Goal: Navigation & Orientation: Understand site structure

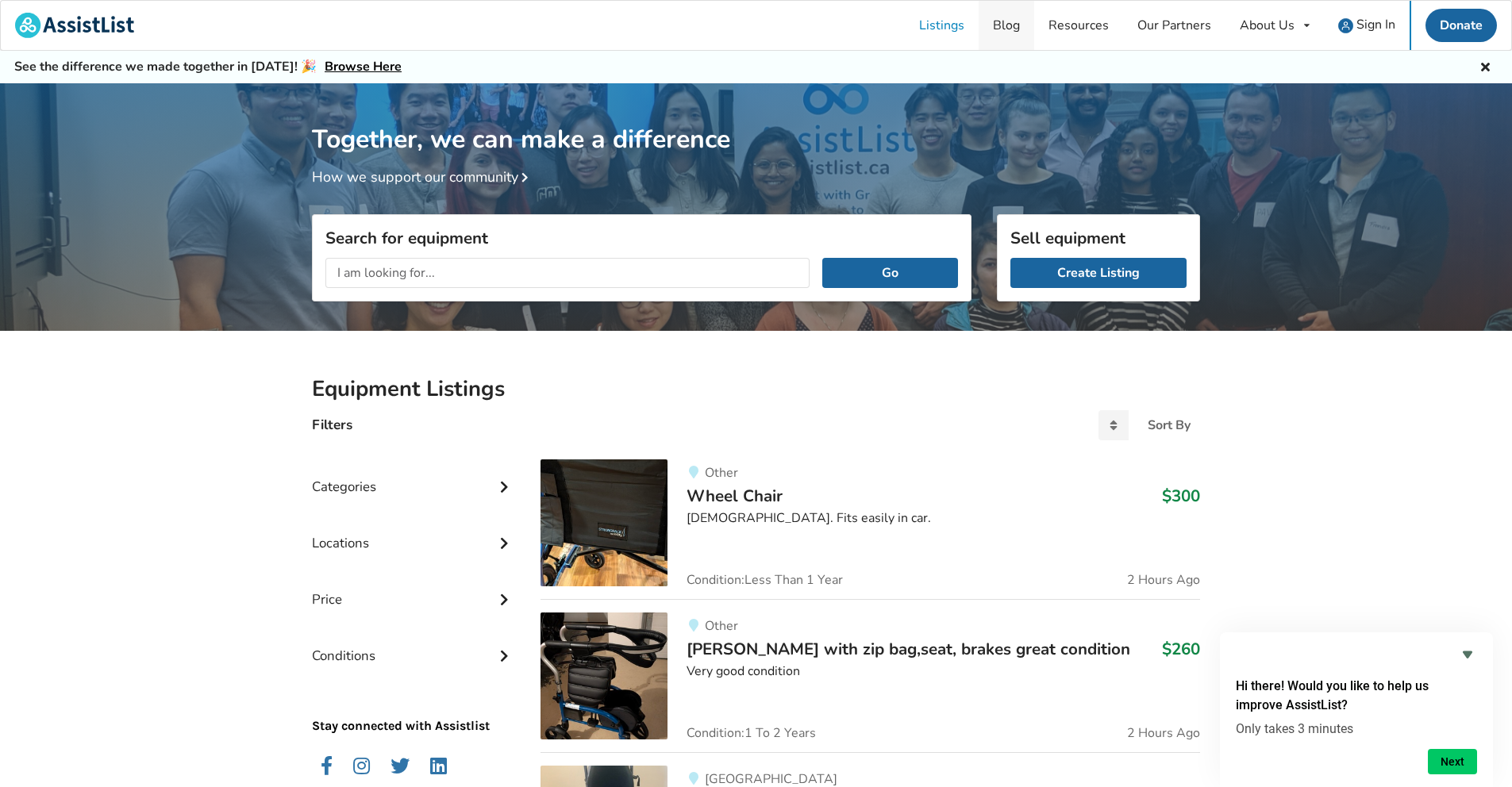
click at [1017, 35] on link "Blog" at bounding box center [1006, 25] width 55 height 49
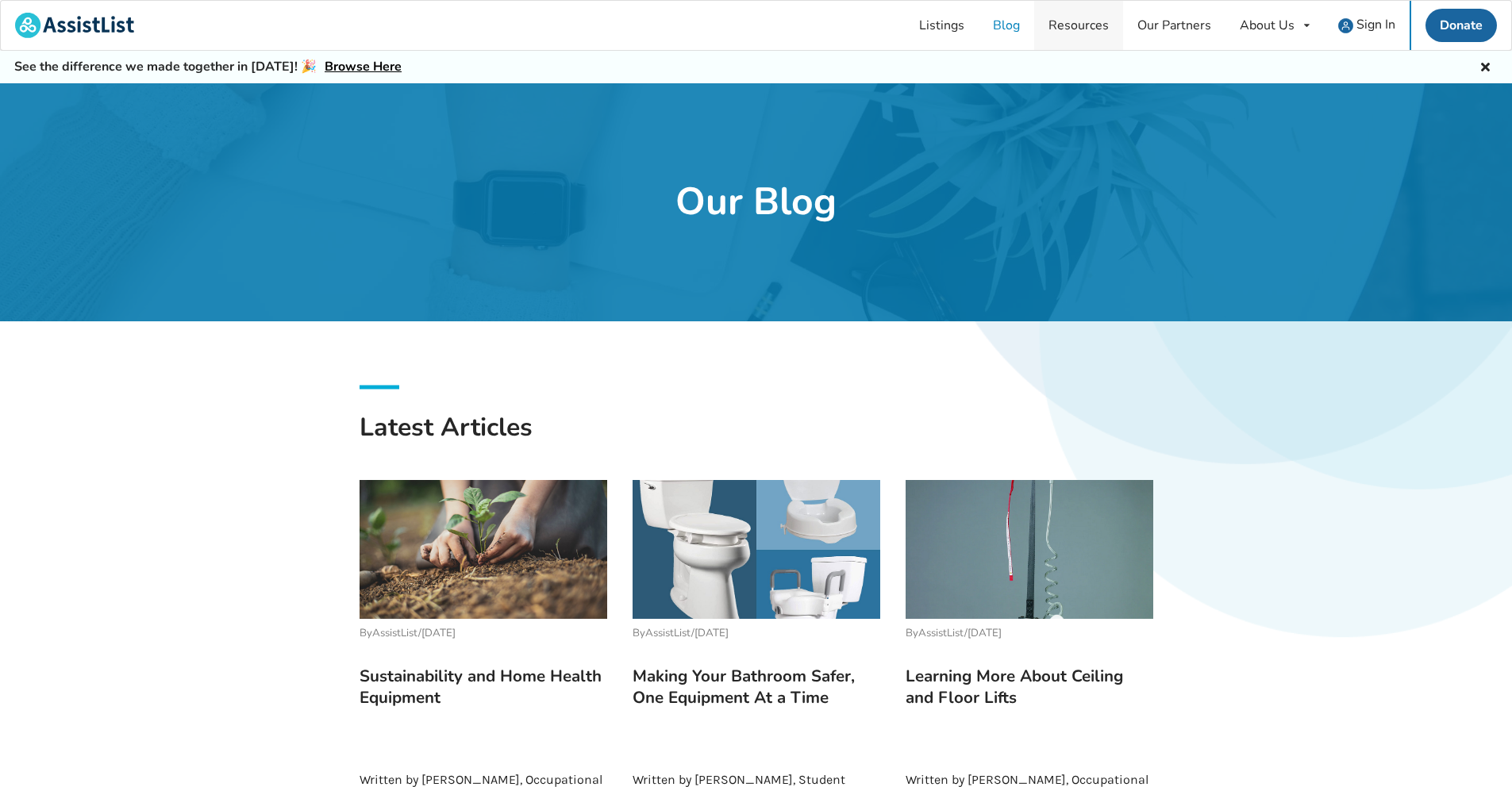
click at [1076, 35] on link "Resources" at bounding box center [1079, 25] width 89 height 49
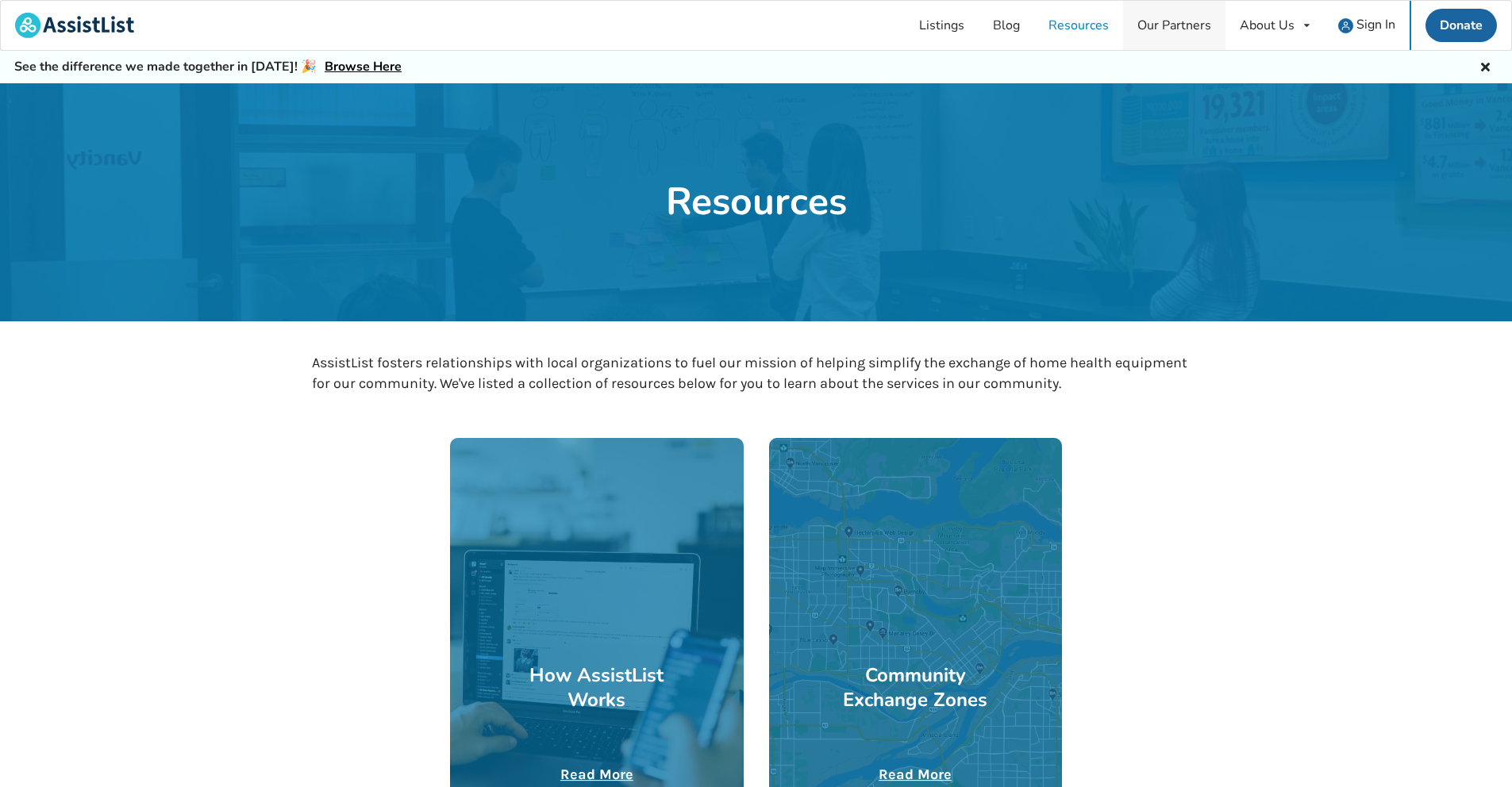
click at [1162, 24] on link "Our Partners" at bounding box center [1174, 25] width 102 height 49
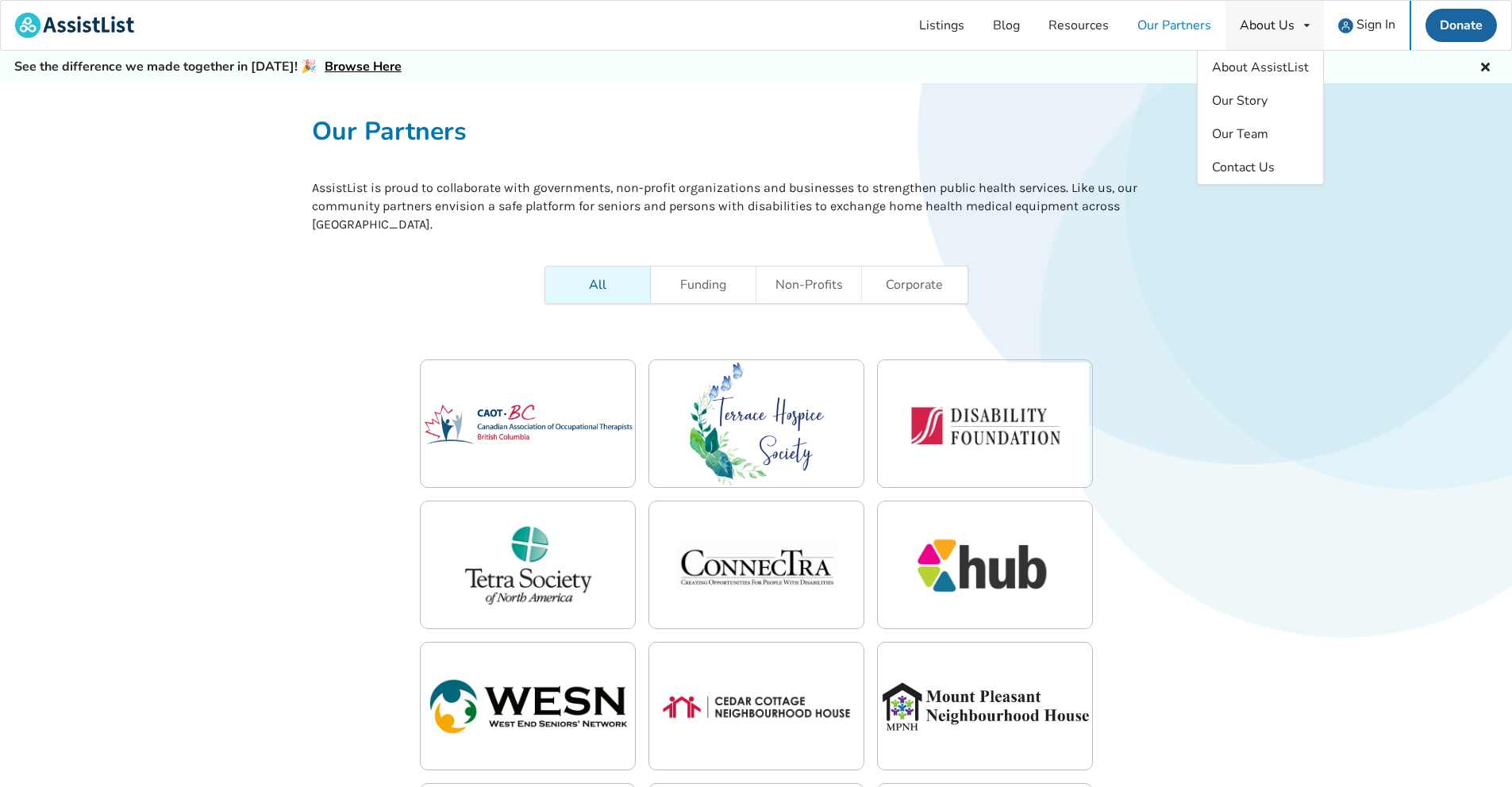
click at [1254, 35] on div "About Us About AssistList Our Story Our Team Contact Us" at bounding box center [1275, 25] width 99 height 49
click at [1258, 63] on span "About AssistList" at bounding box center [1261, 67] width 97 height 18
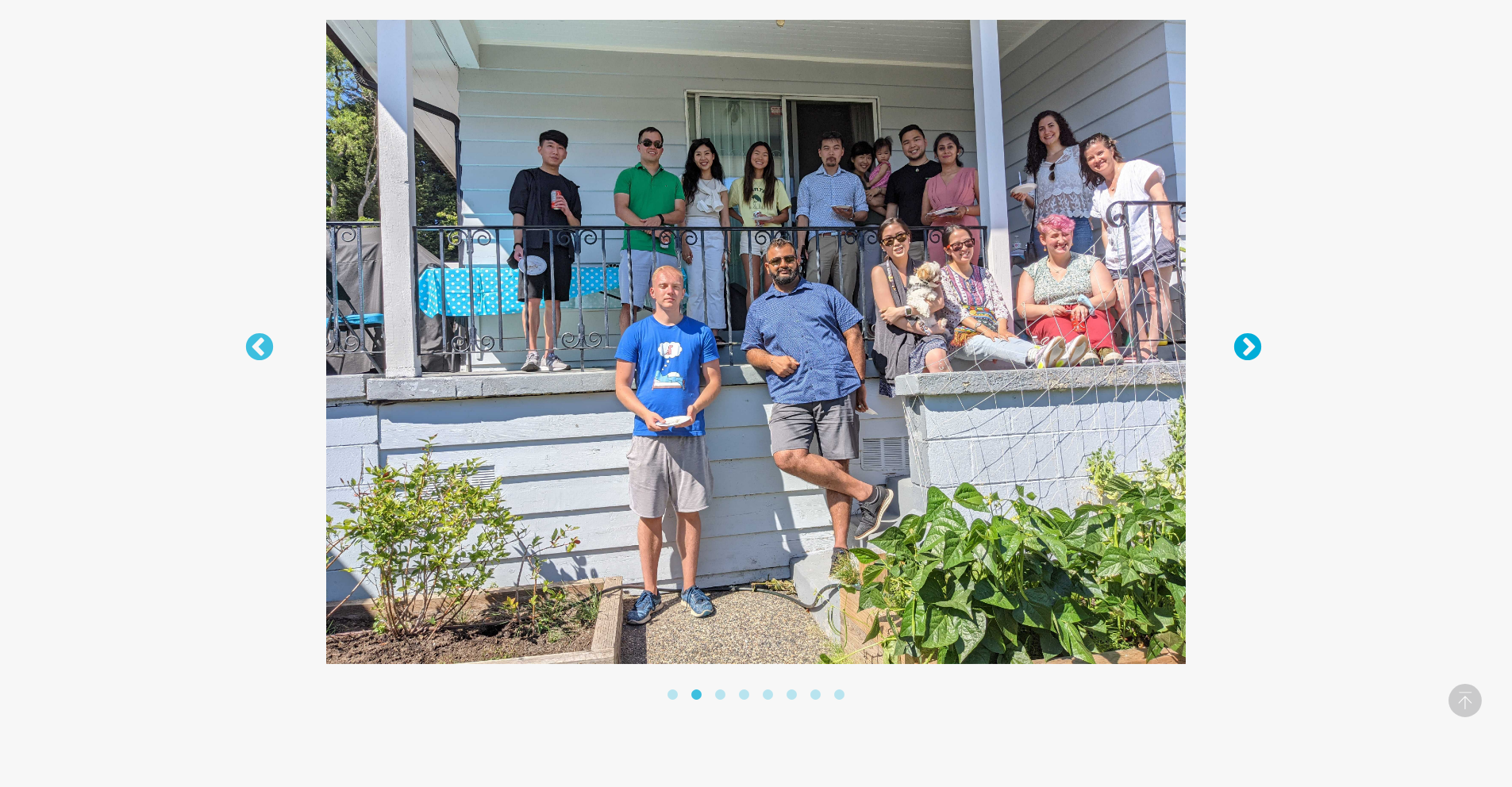
scroll to position [2448, 0]
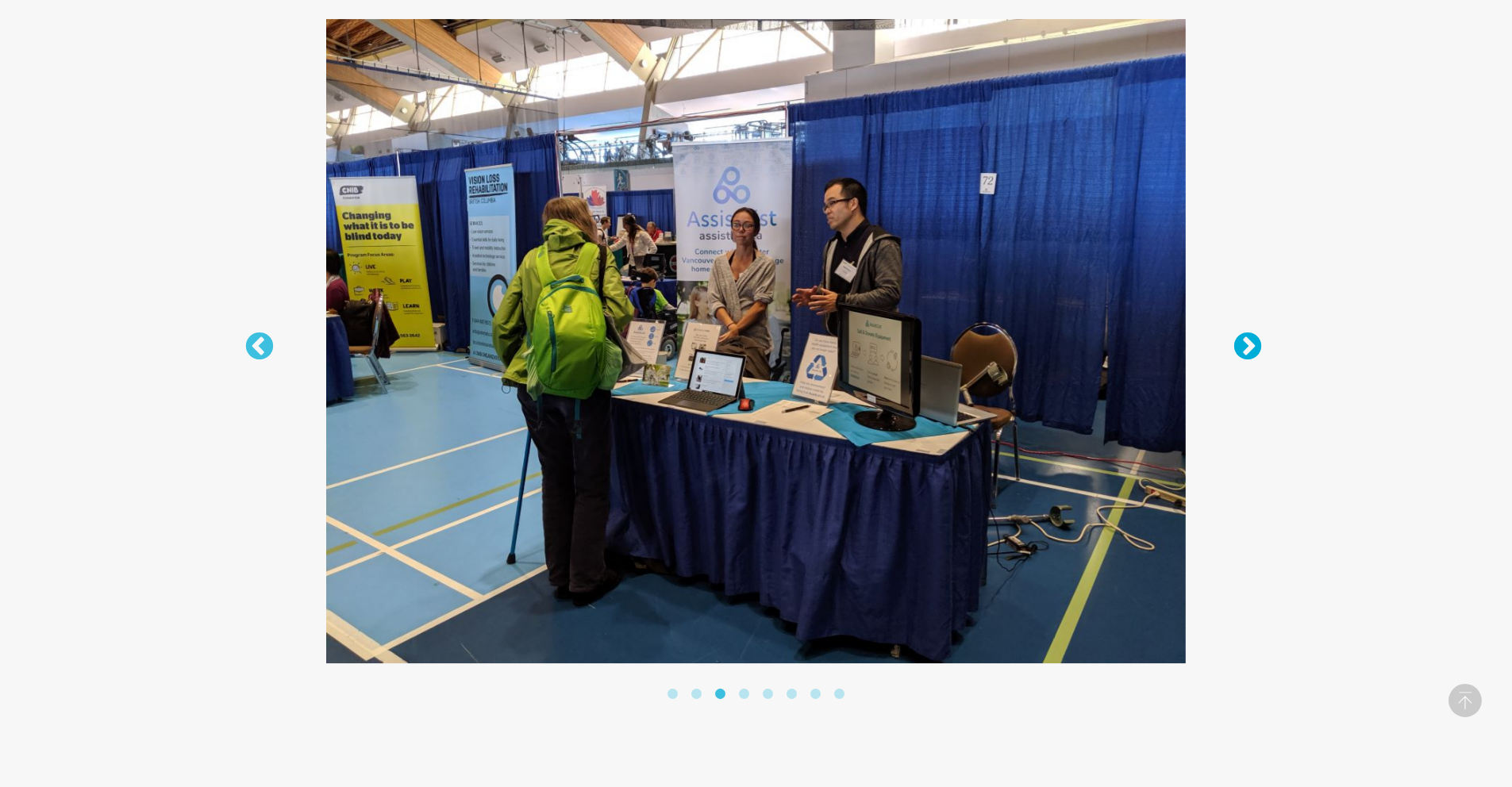
click at [1243, 348] on button "Next" at bounding box center [1240, 340] width 16 height 16
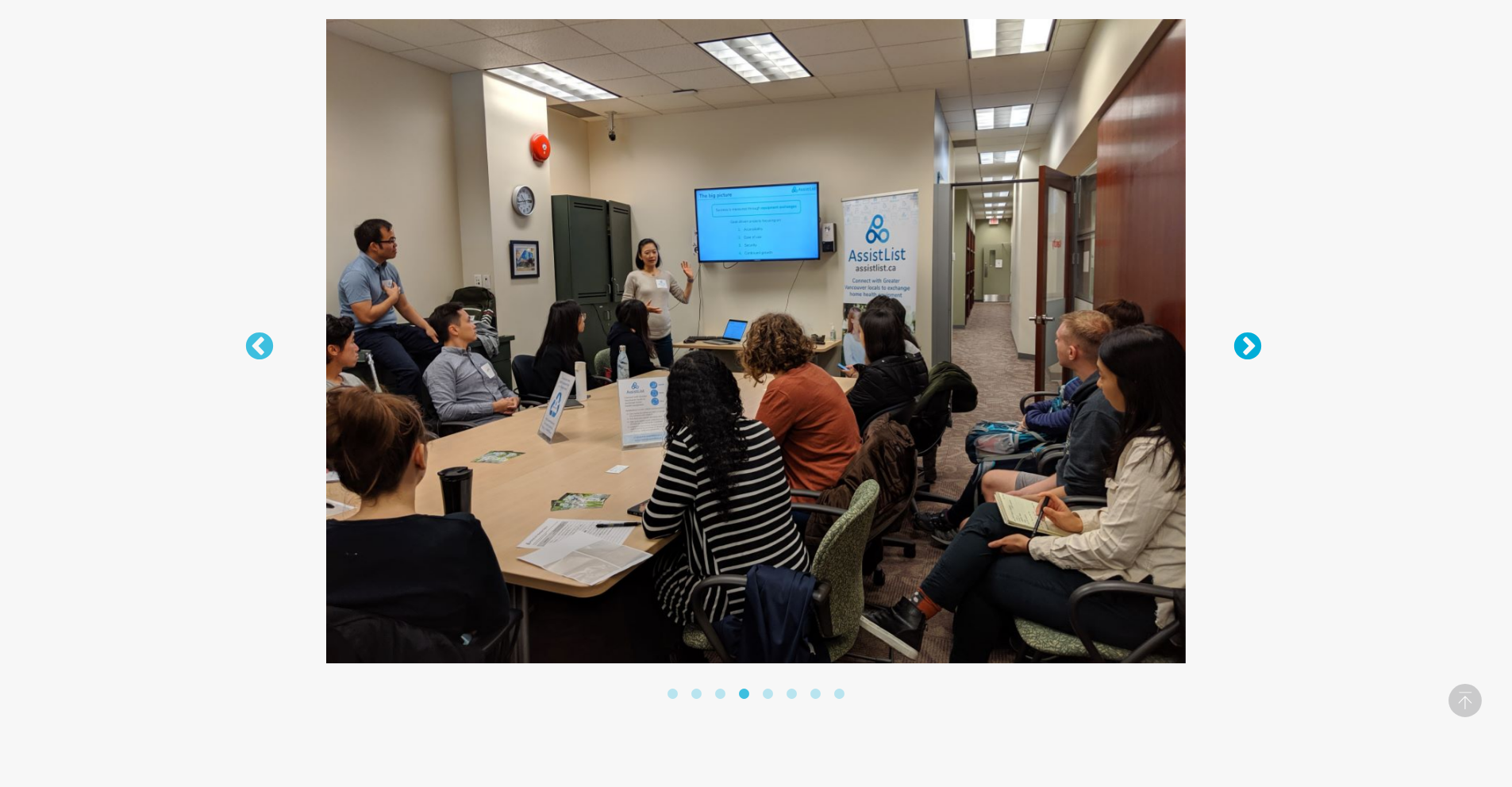
click at [1243, 348] on button "Next" at bounding box center [1240, 340] width 16 height 16
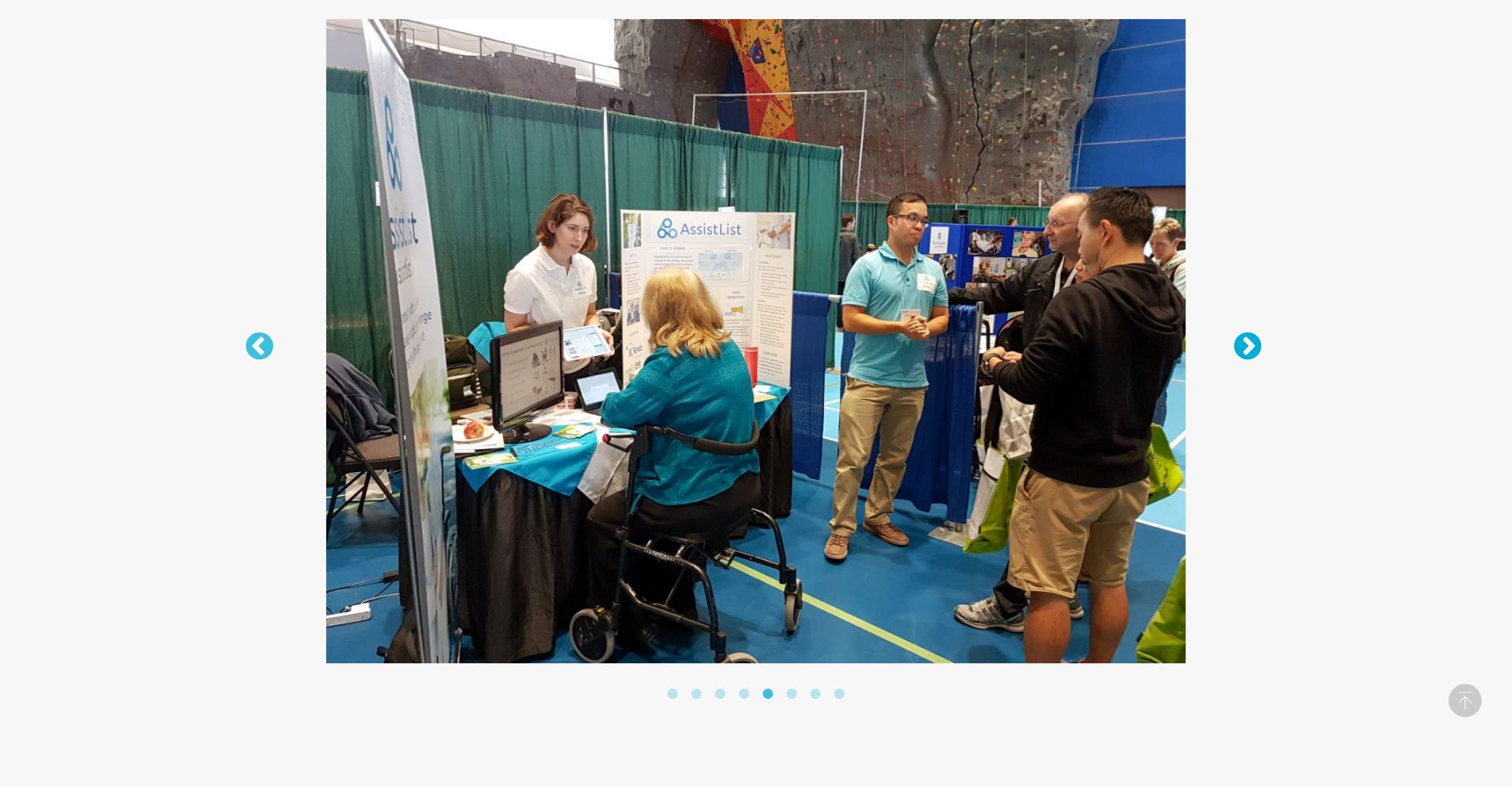
click at [1243, 348] on button "Next" at bounding box center [1240, 340] width 16 height 16
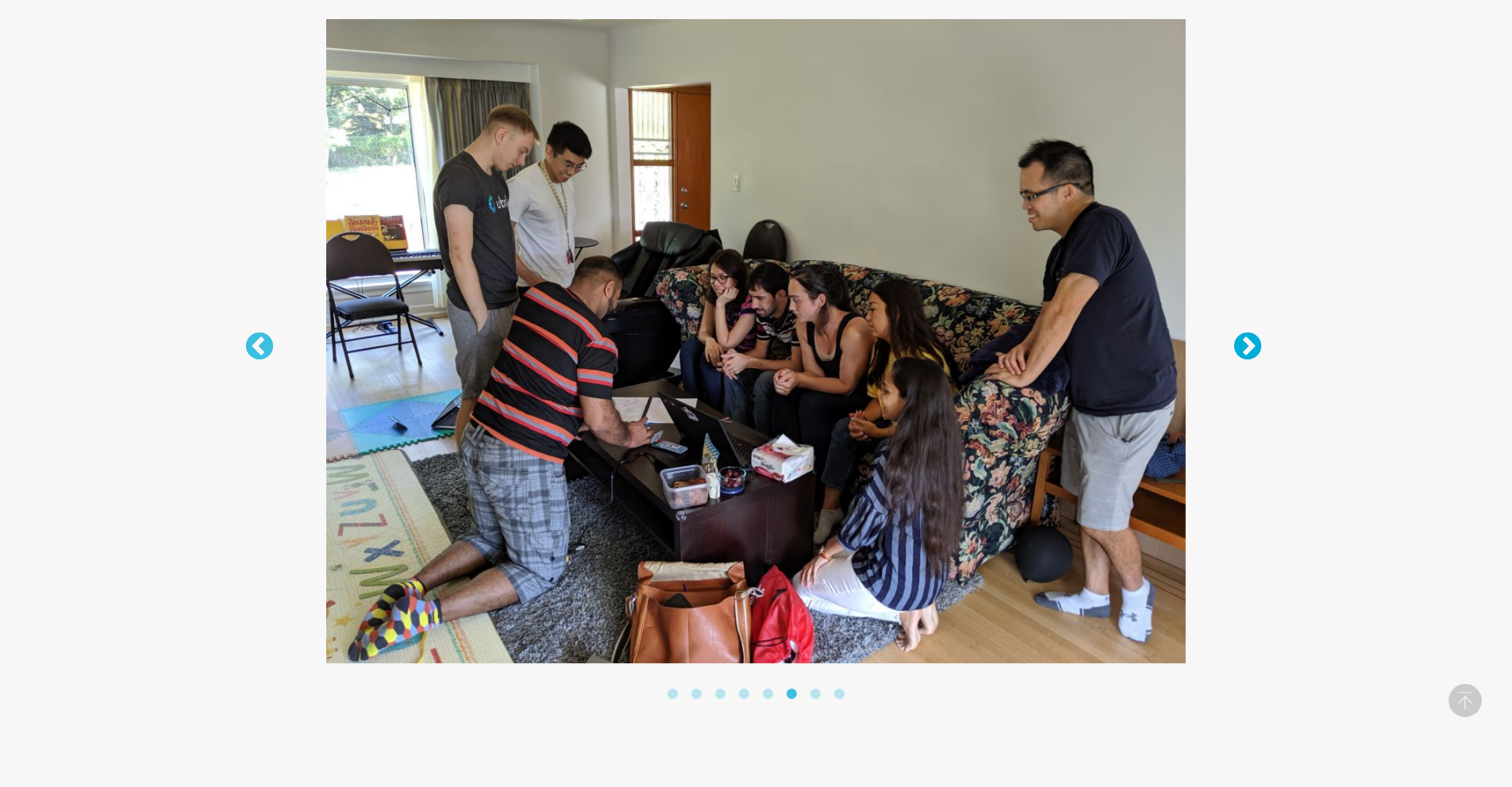
click at [1243, 348] on button "Next" at bounding box center [1240, 340] width 16 height 16
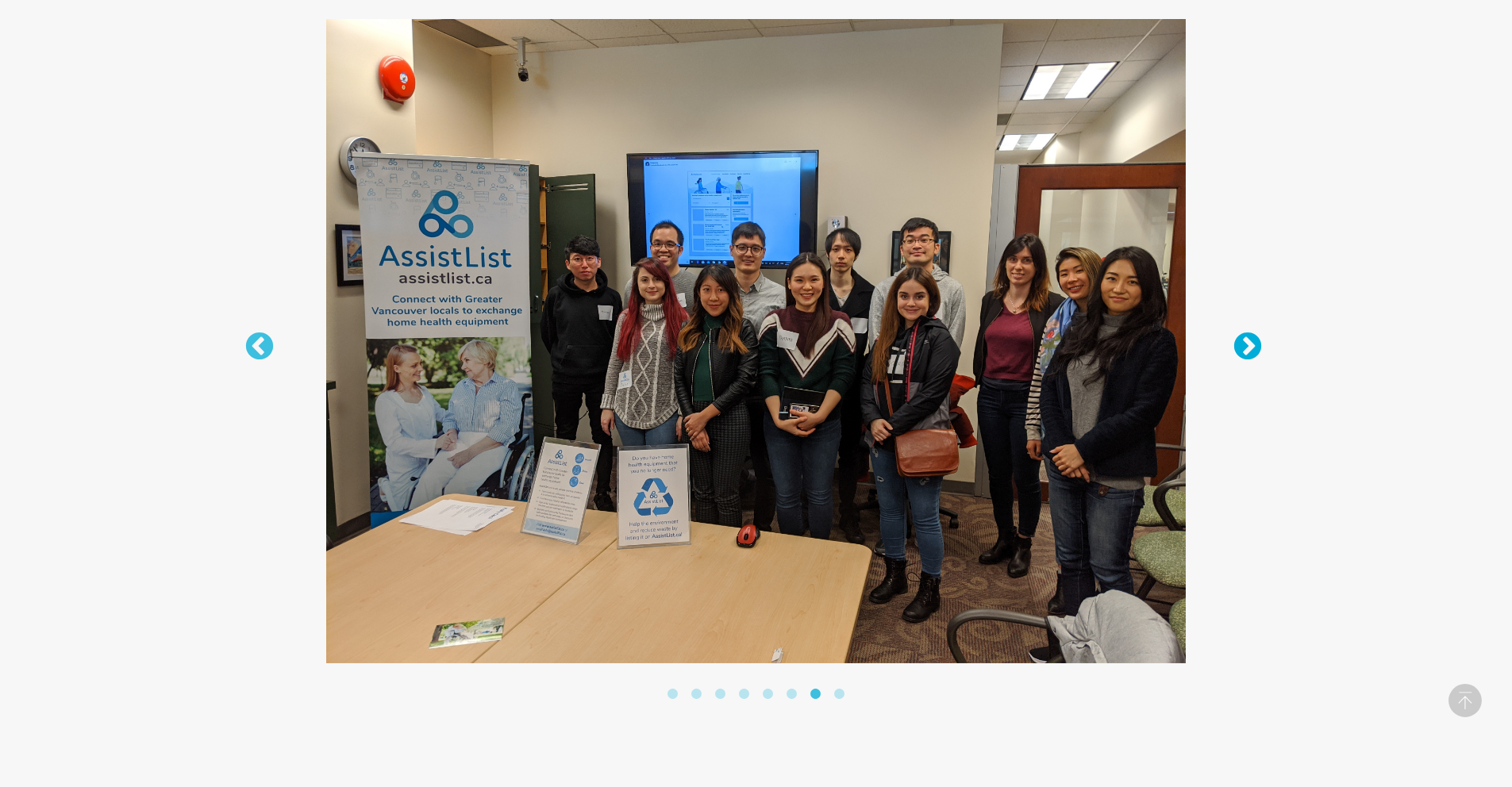
click at [1243, 348] on button "Next" at bounding box center [1240, 340] width 16 height 16
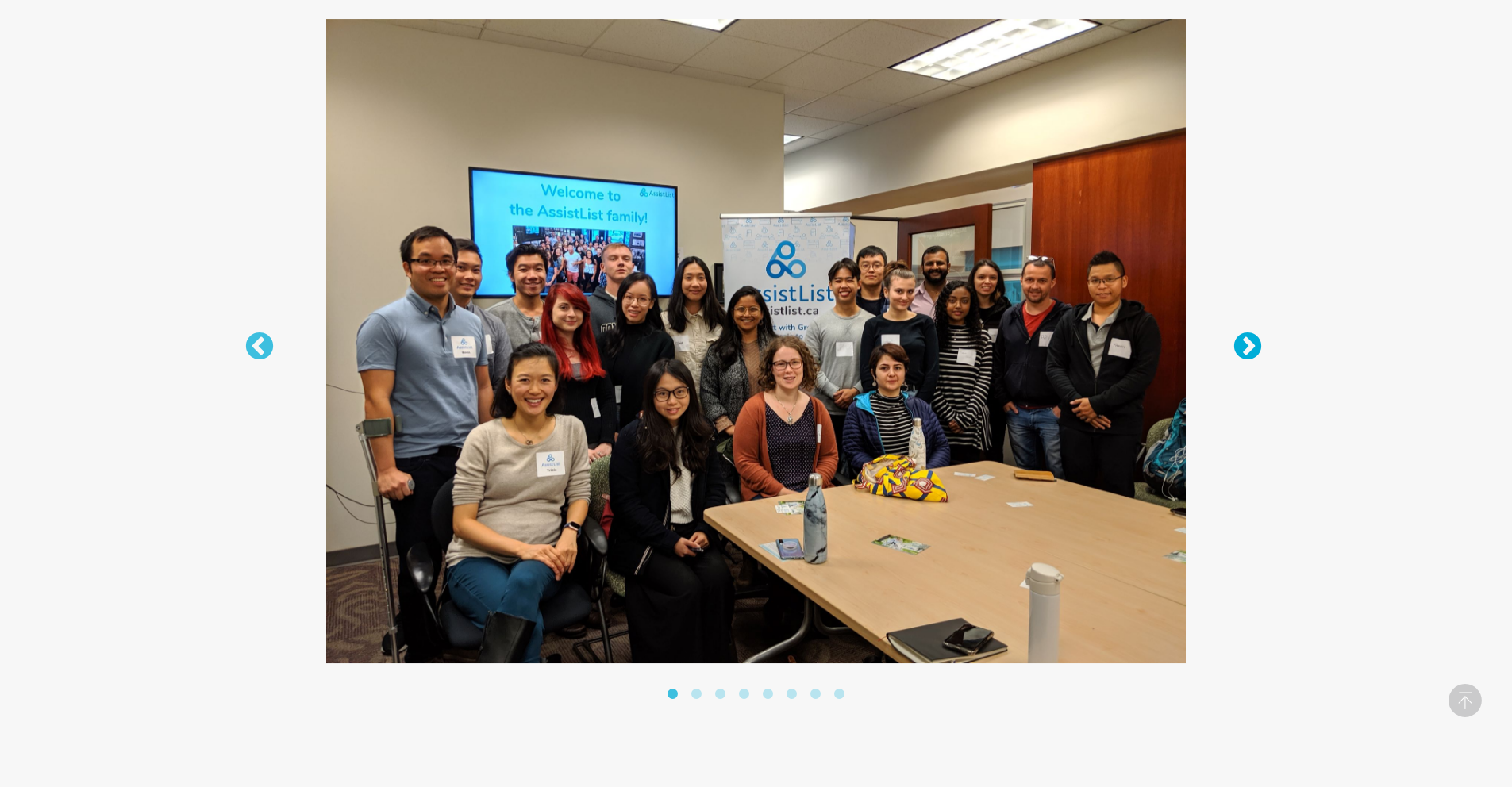
click at [1245, 346] on button "Next" at bounding box center [1240, 340] width 16 height 16
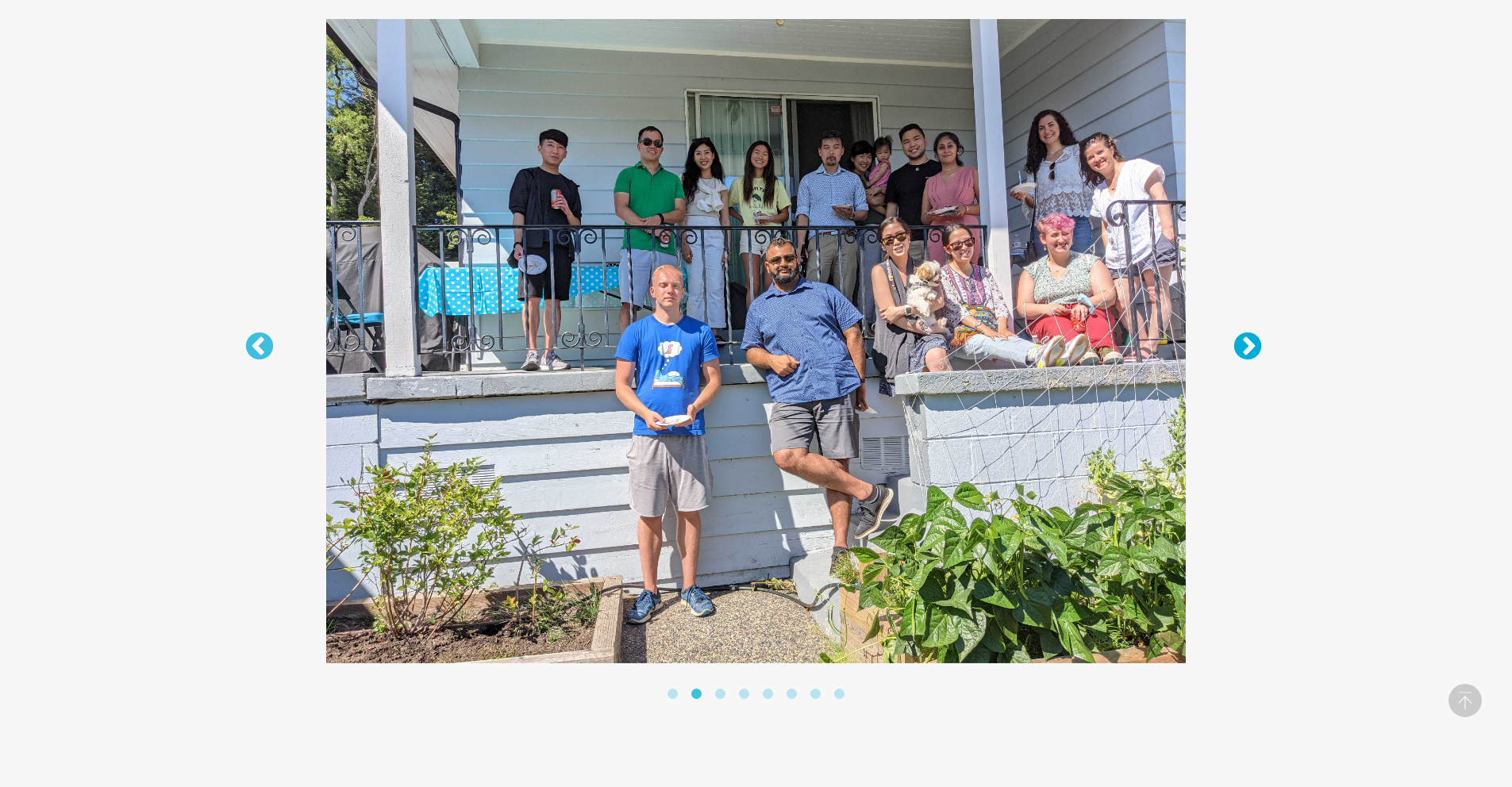
click at [1245, 346] on button "Next" at bounding box center [1240, 340] width 16 height 16
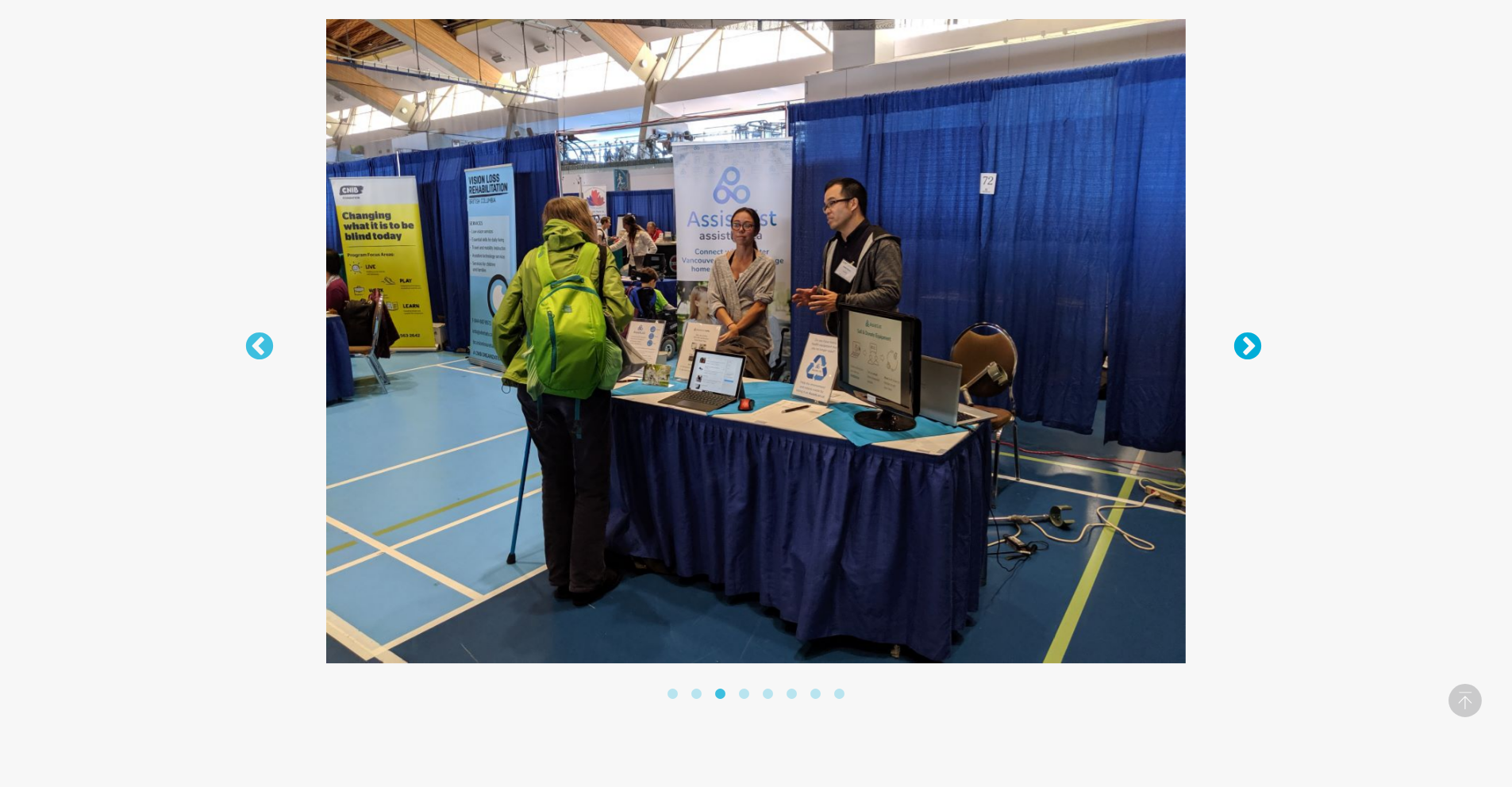
click at [1245, 346] on button "Next" at bounding box center [1240, 340] width 16 height 16
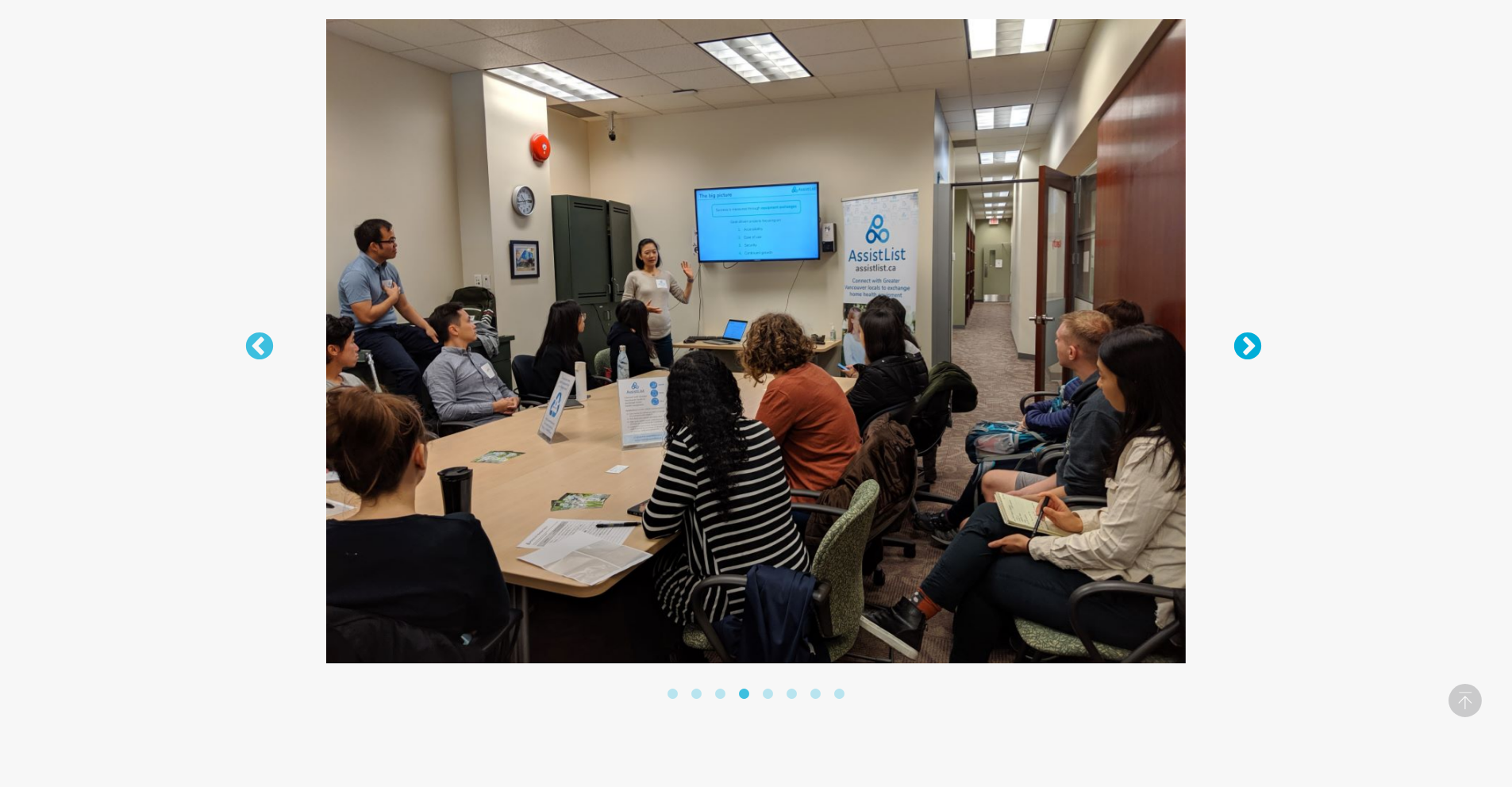
click at [1245, 346] on button "Next" at bounding box center [1240, 340] width 16 height 16
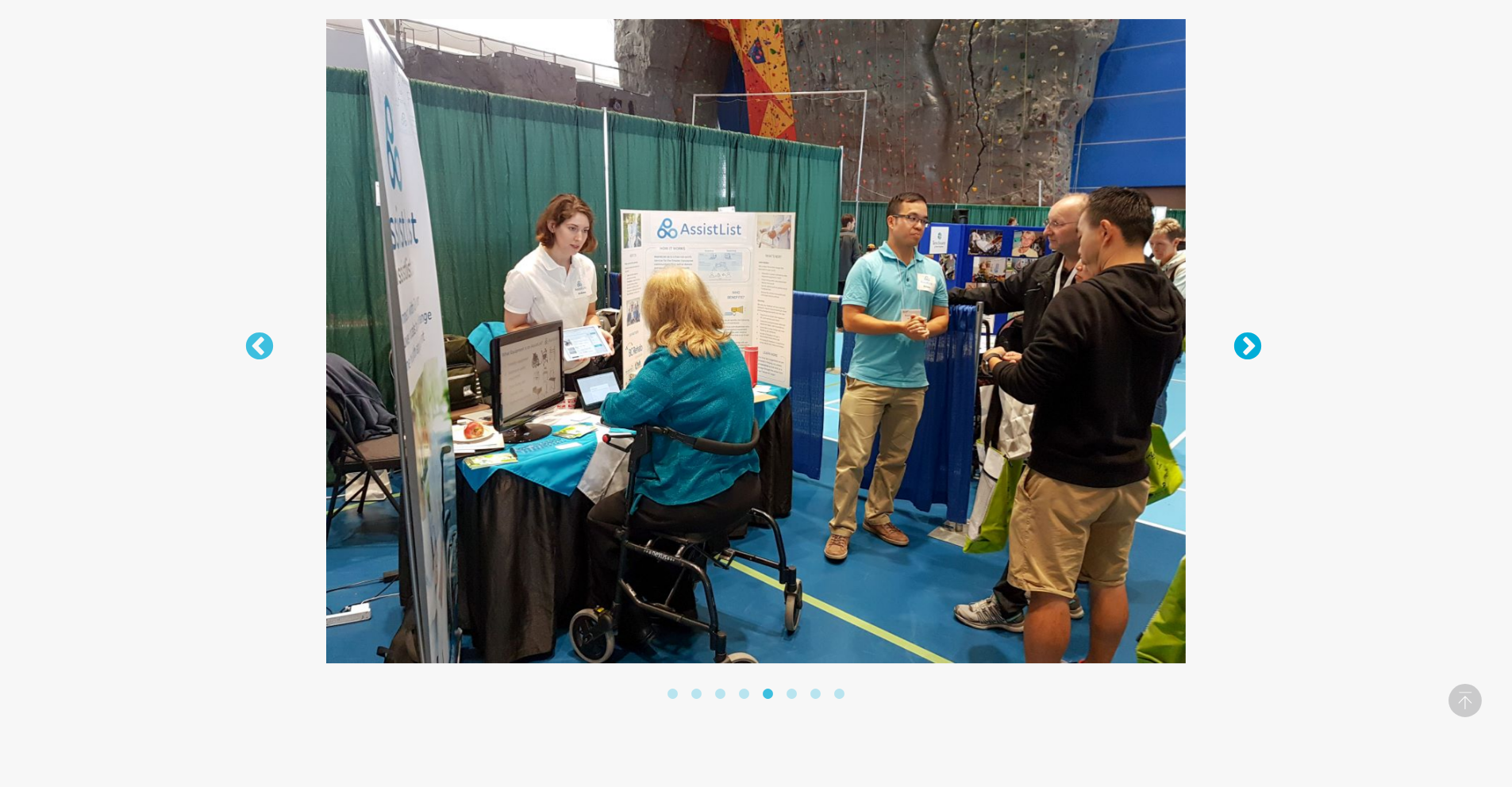
click at [1245, 346] on button "Next" at bounding box center [1240, 340] width 16 height 16
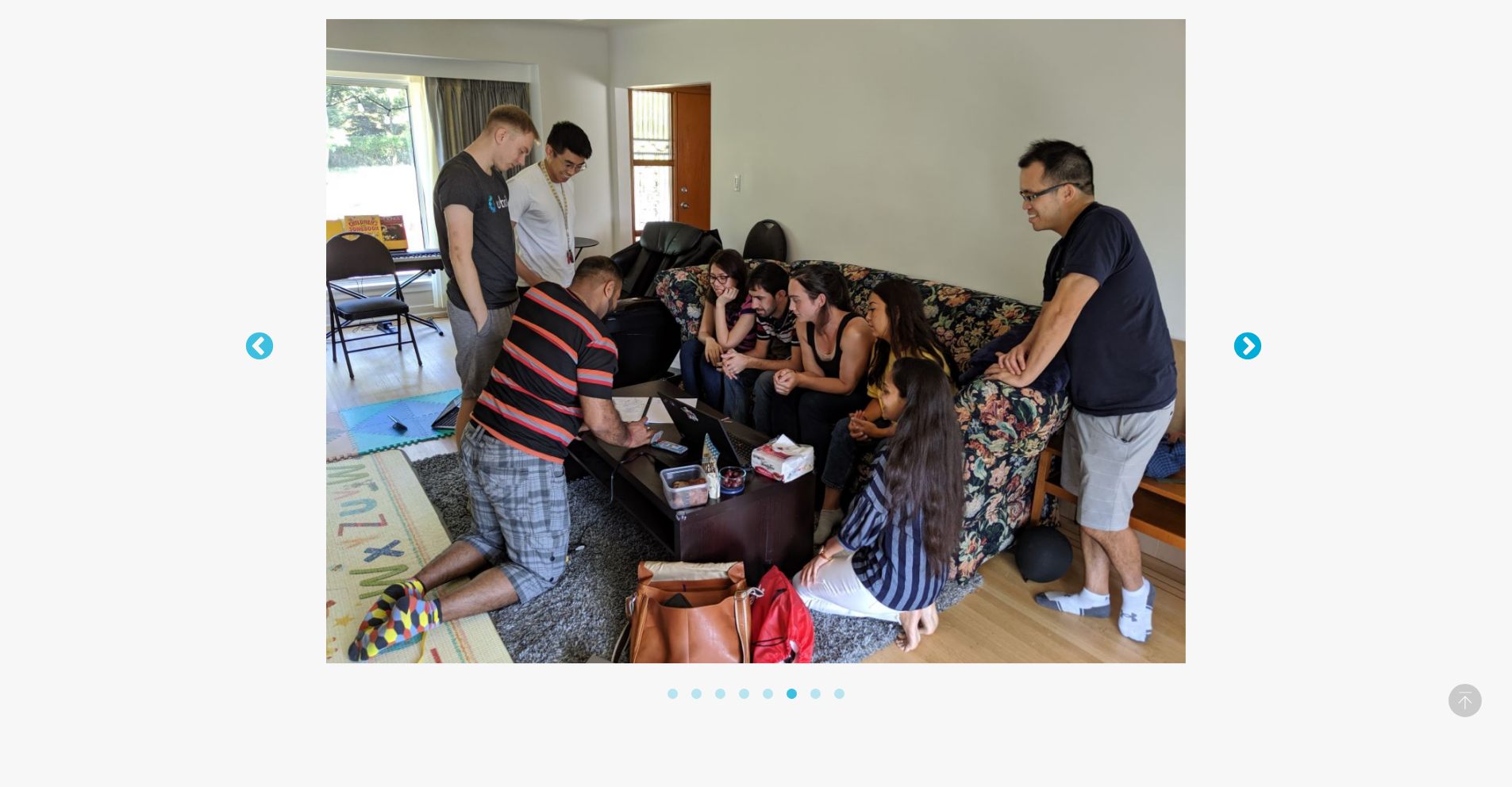
click at [1245, 346] on button "Next" at bounding box center [1240, 340] width 16 height 16
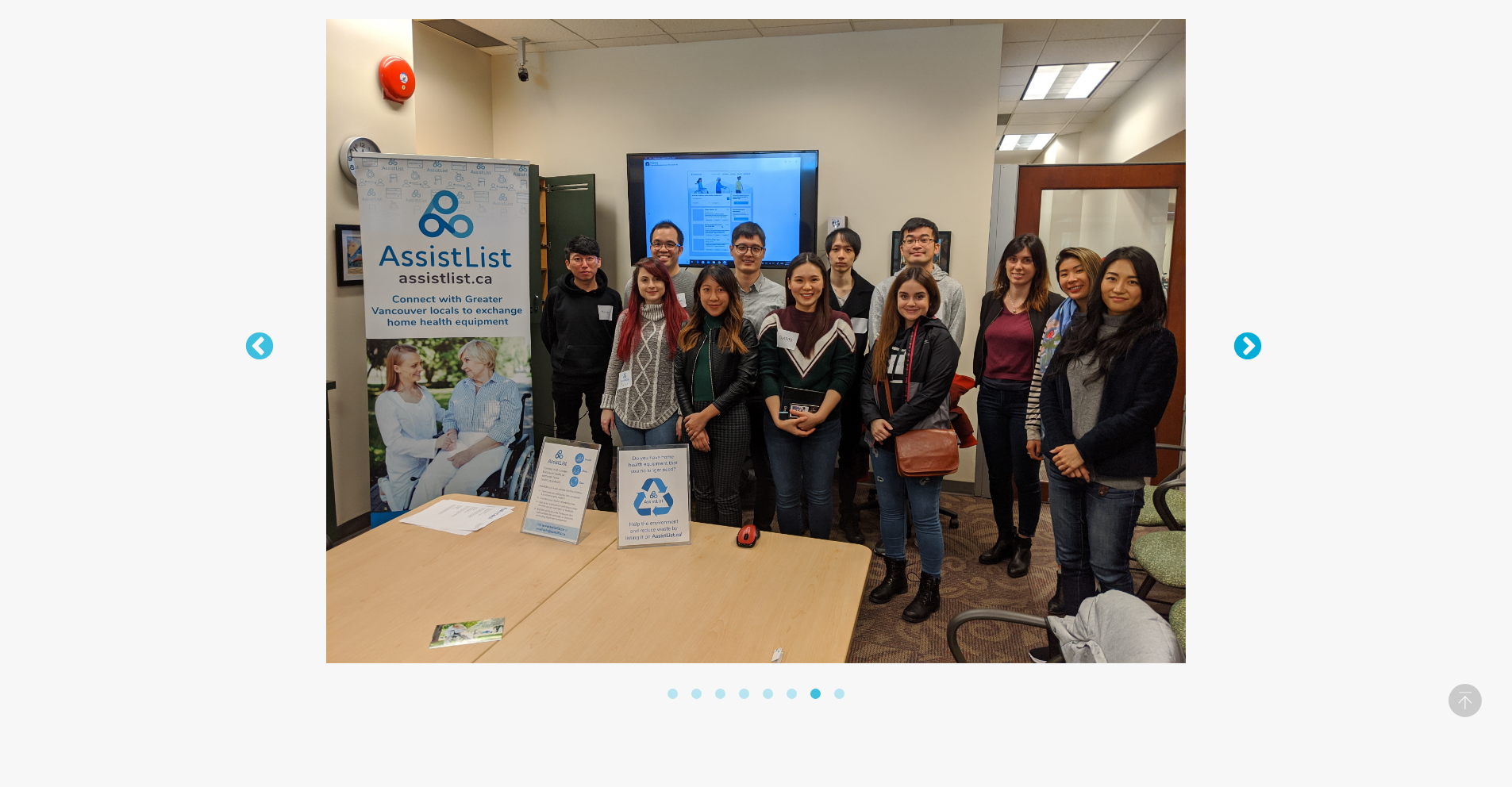
click at [1245, 346] on button "Next" at bounding box center [1240, 340] width 16 height 16
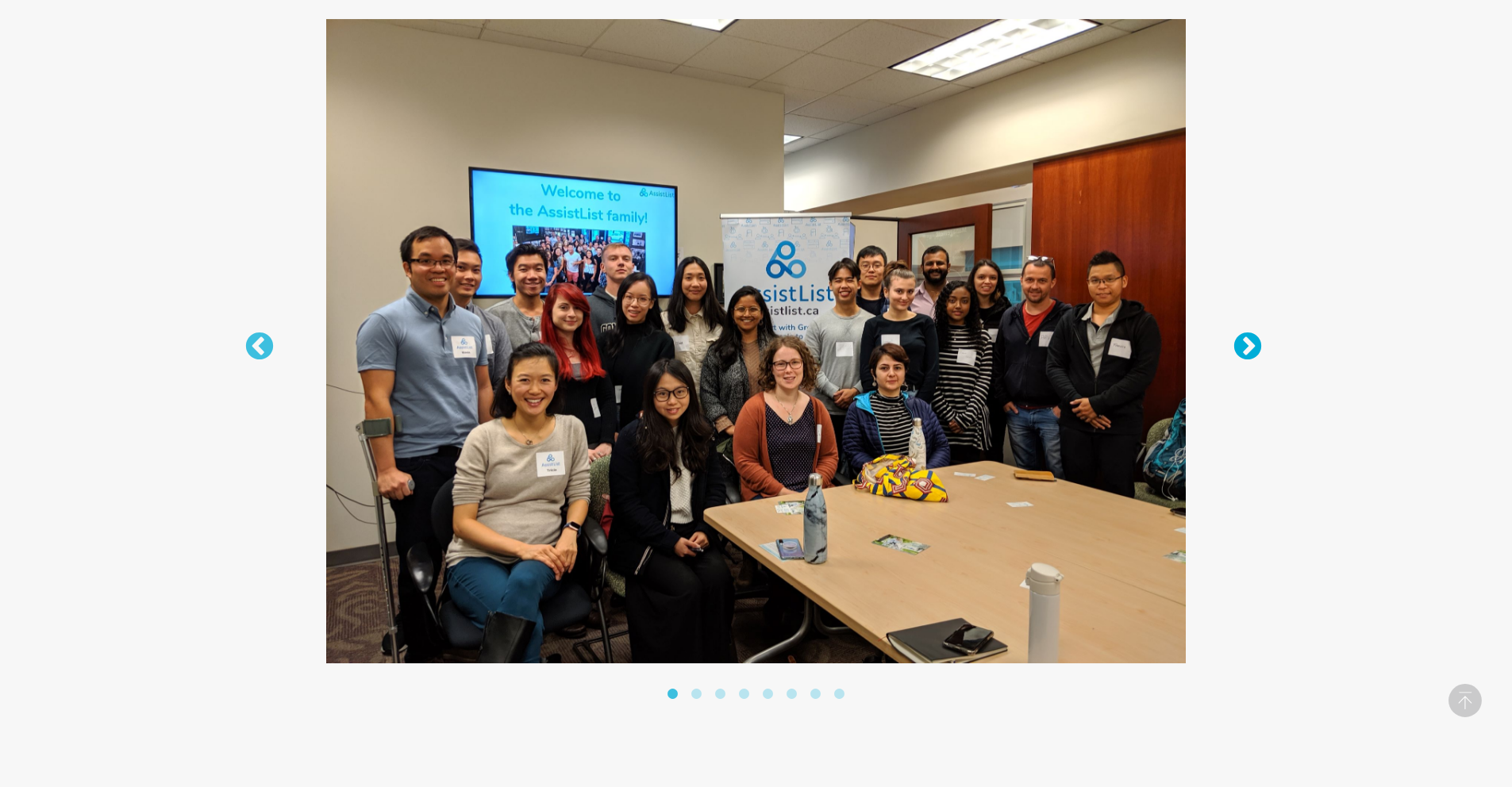
click at [1245, 346] on button "Next" at bounding box center [1240, 340] width 16 height 16
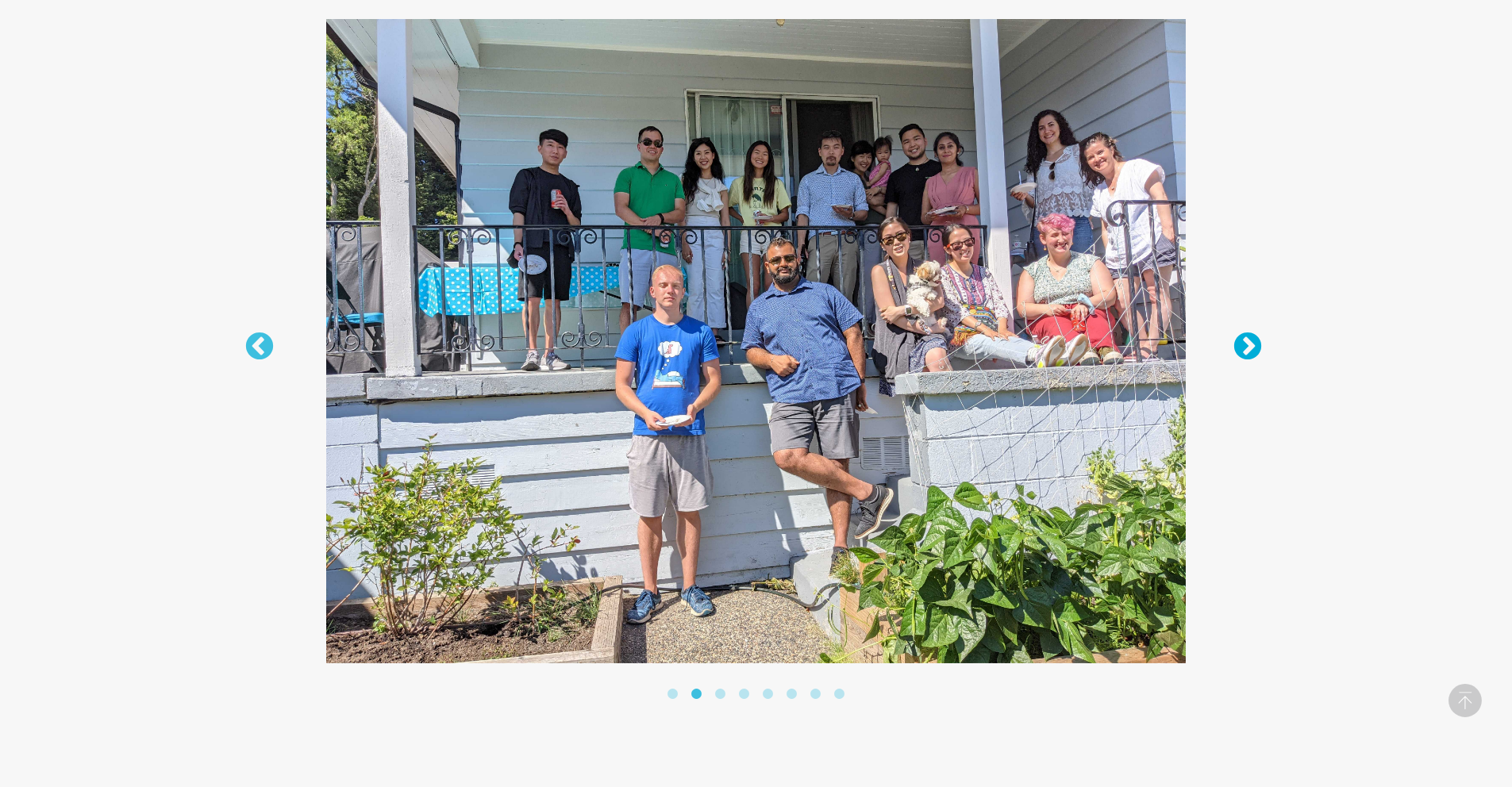
click at [1245, 346] on button "Next" at bounding box center [1240, 340] width 16 height 16
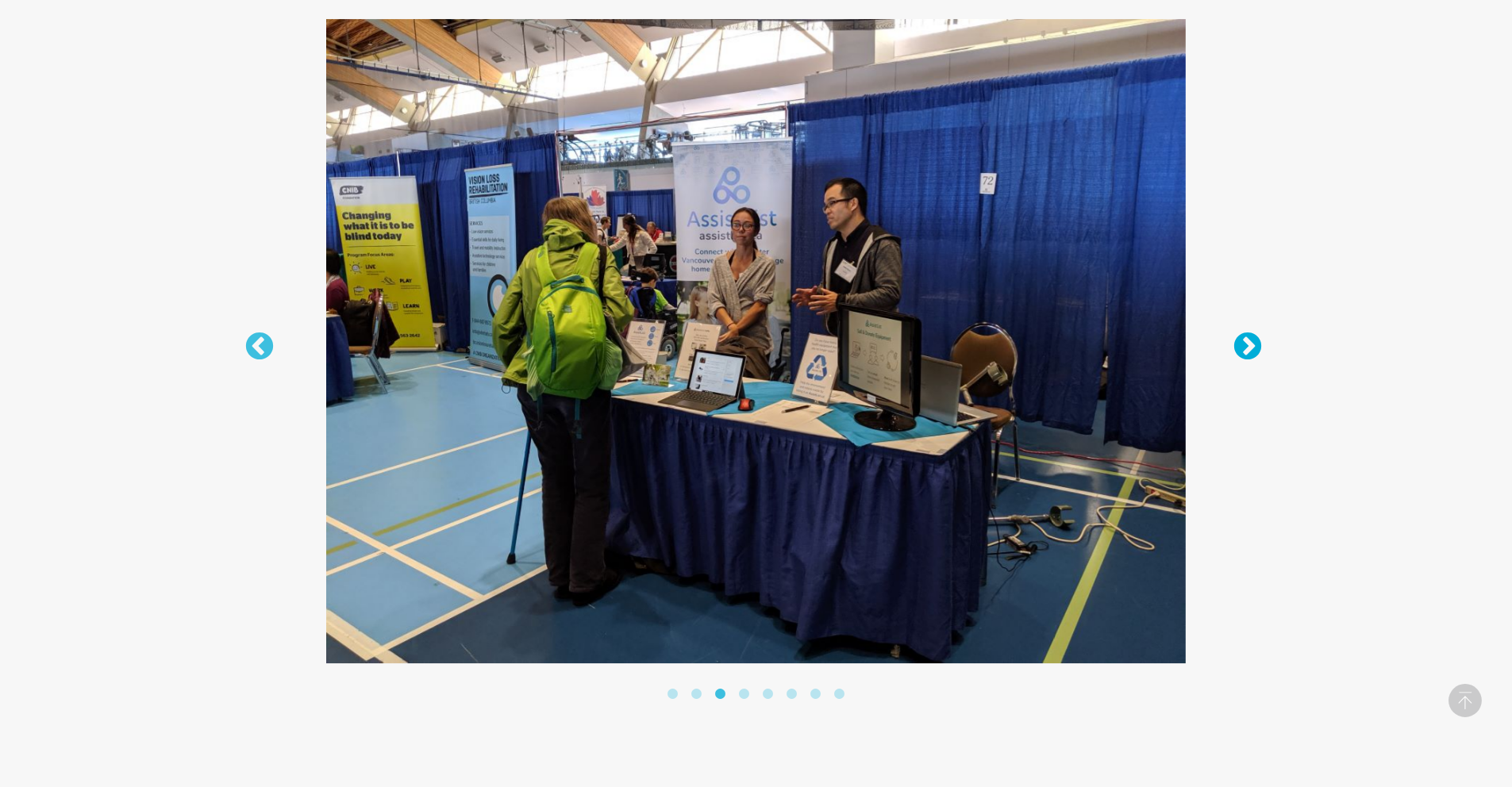
click at [1245, 346] on button "Next" at bounding box center [1240, 340] width 16 height 16
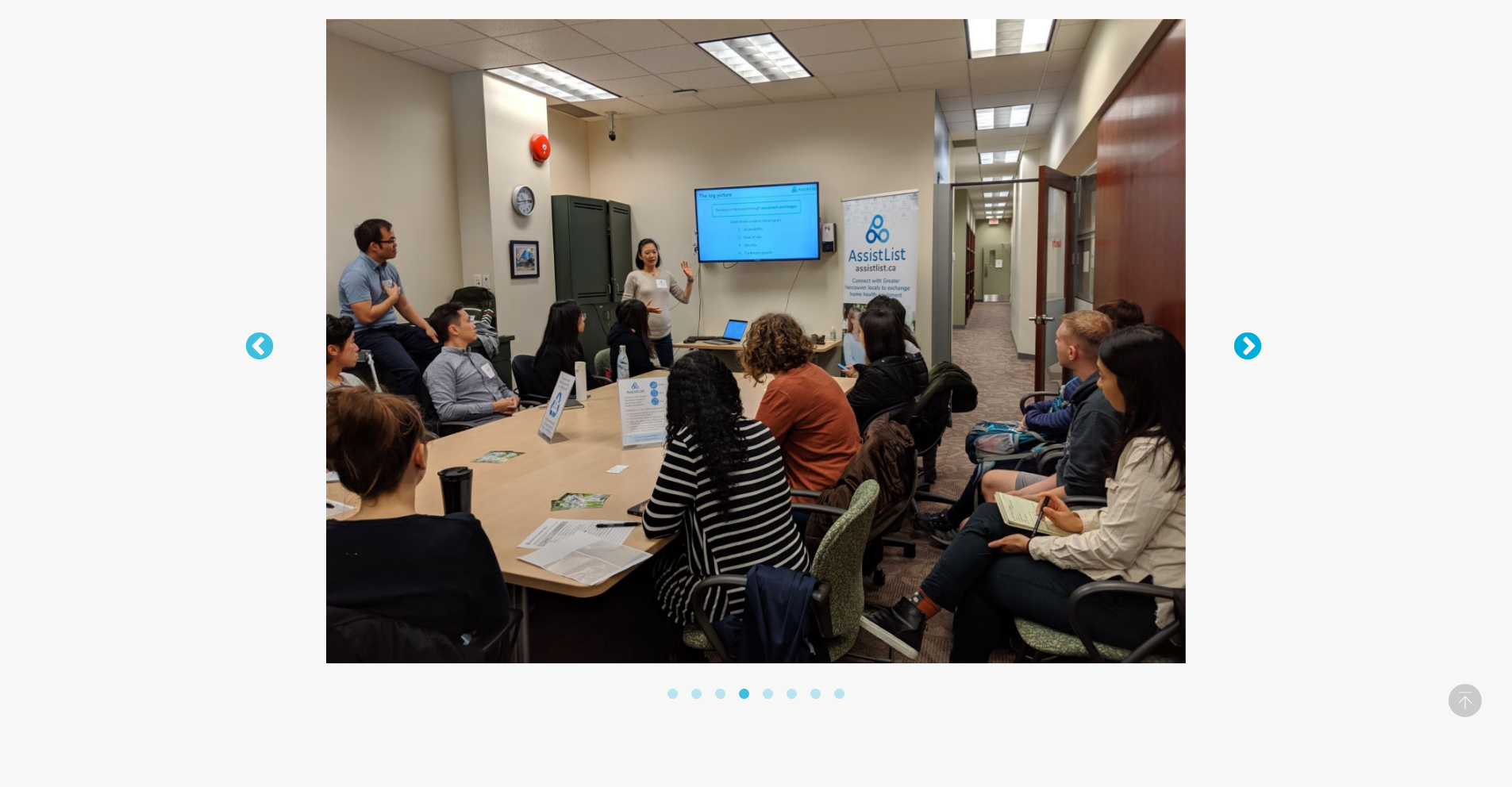
click at [1245, 346] on button "Next" at bounding box center [1240, 340] width 16 height 16
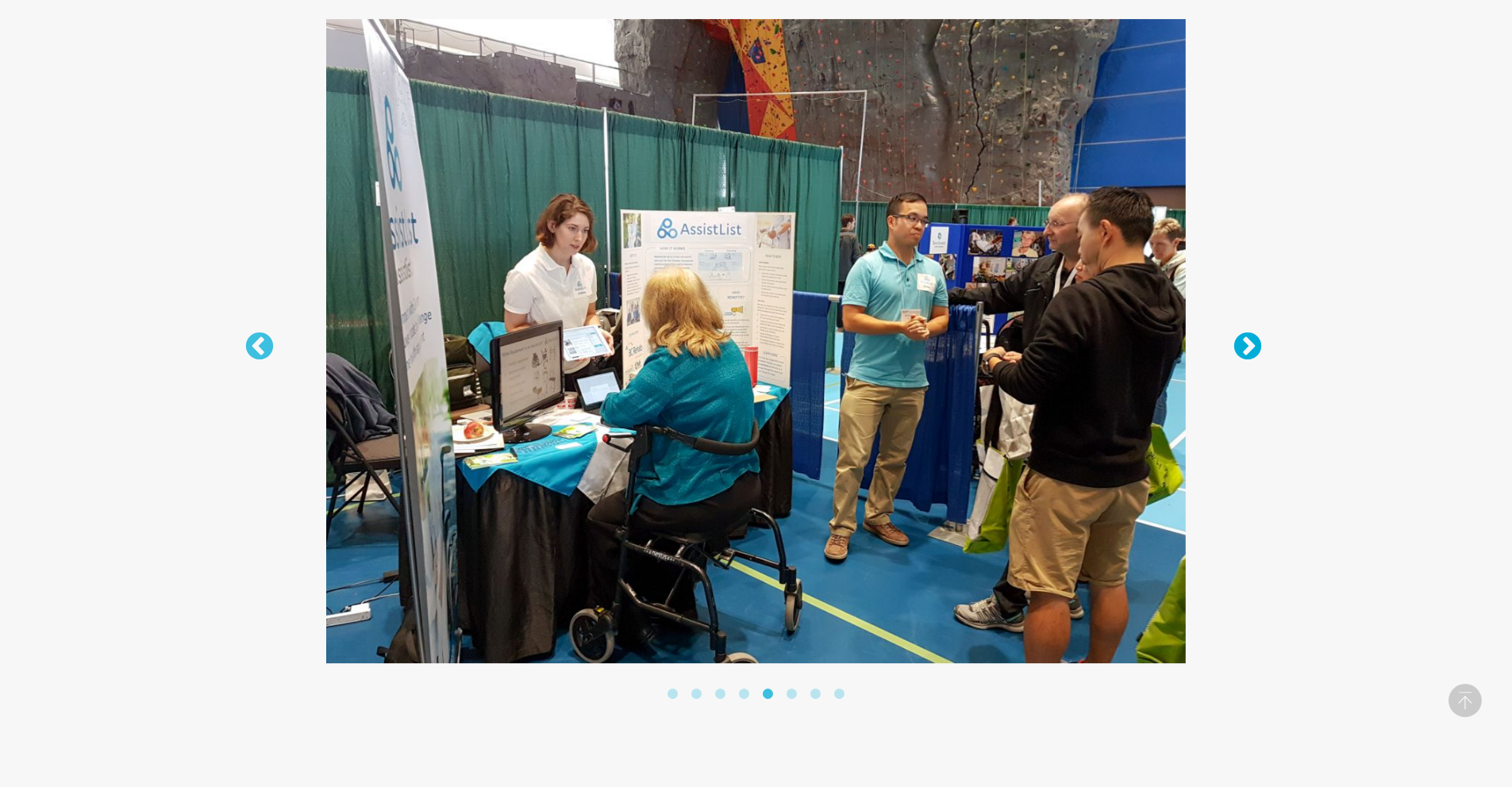
click at [1245, 346] on button "Next" at bounding box center [1240, 340] width 16 height 16
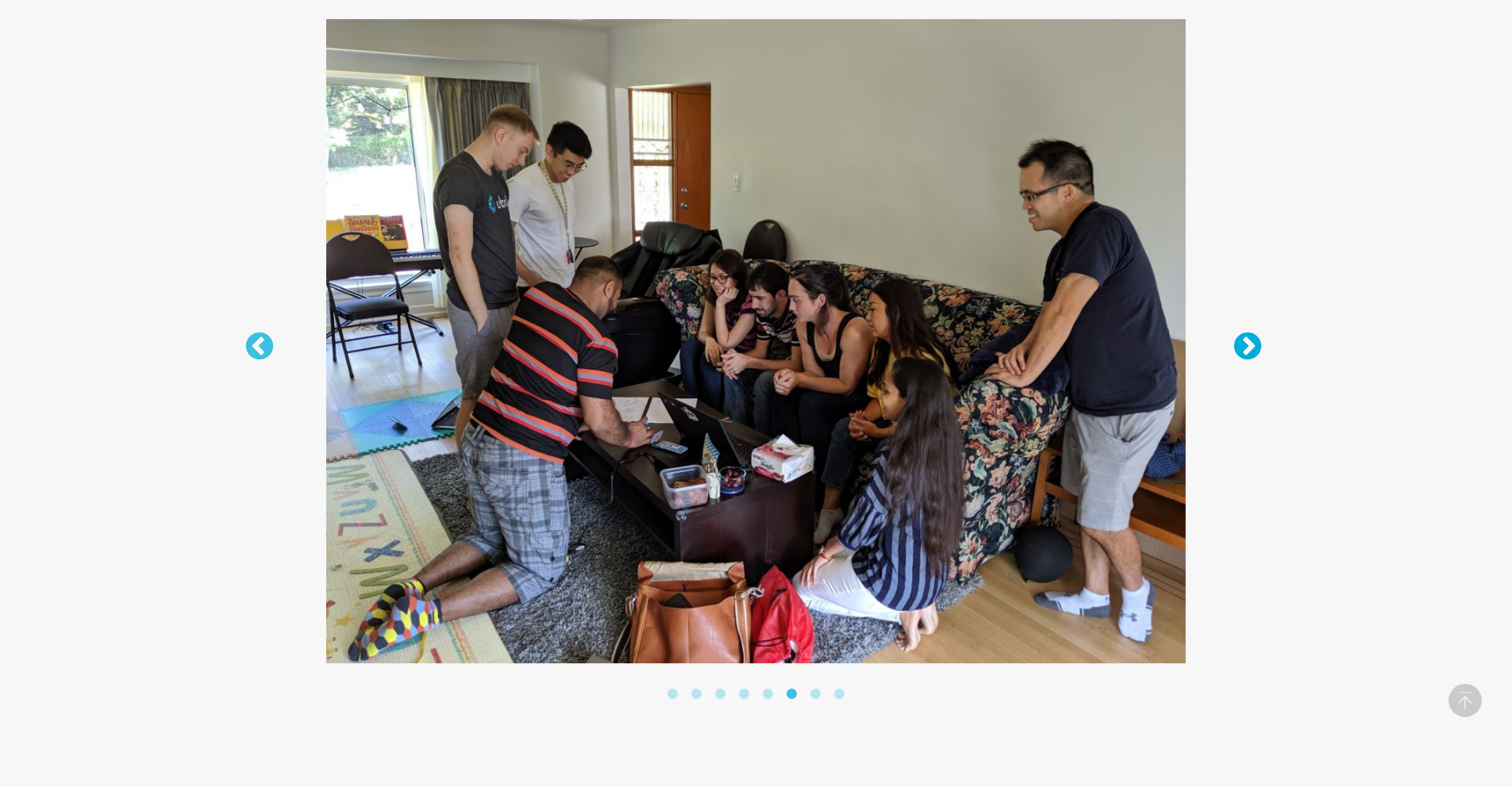
click at [1245, 346] on button "Next" at bounding box center [1240, 340] width 16 height 16
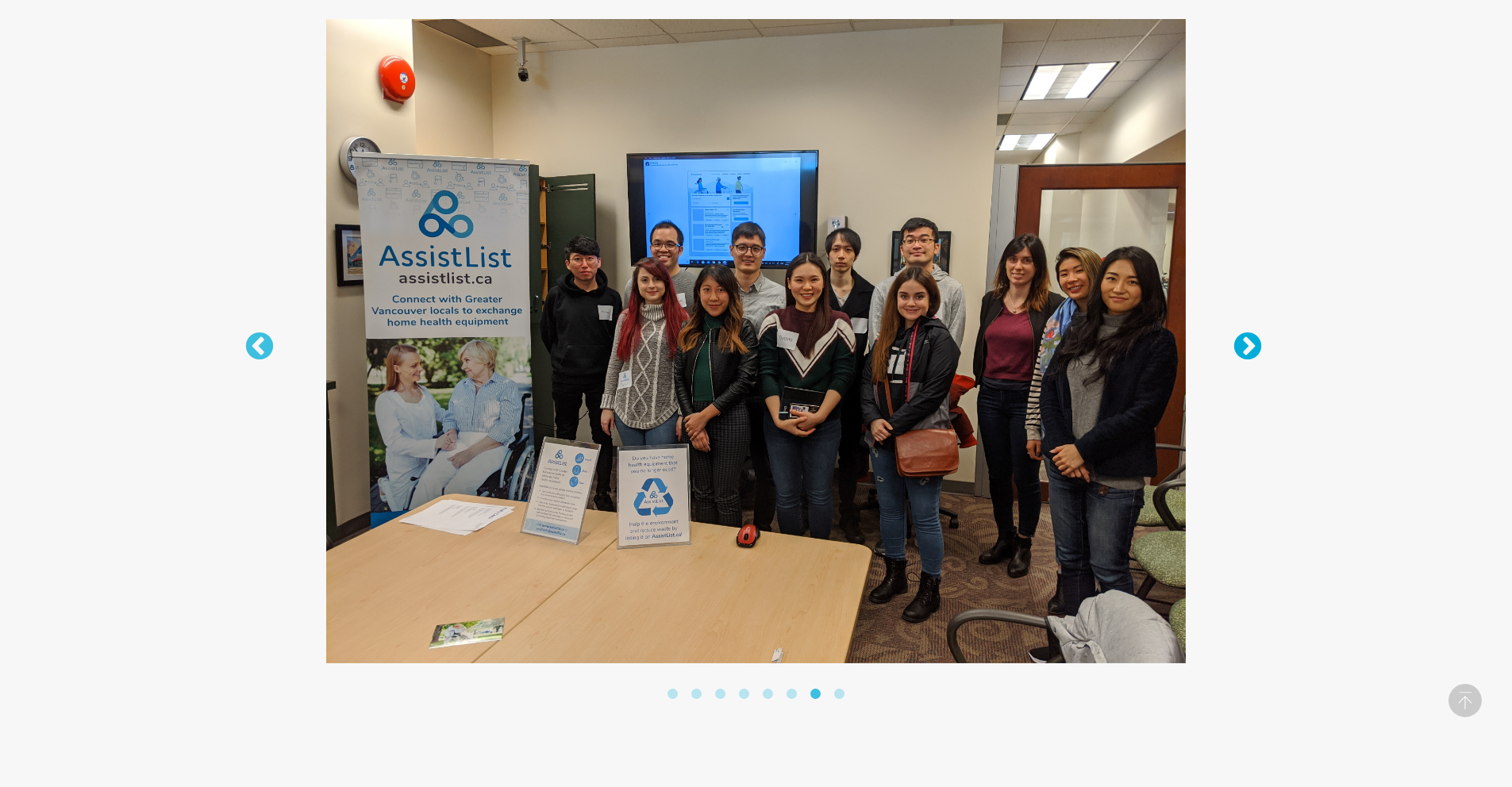
click at [1245, 346] on button "Next" at bounding box center [1240, 340] width 16 height 16
